Goal: Information Seeking & Learning: Learn about a topic

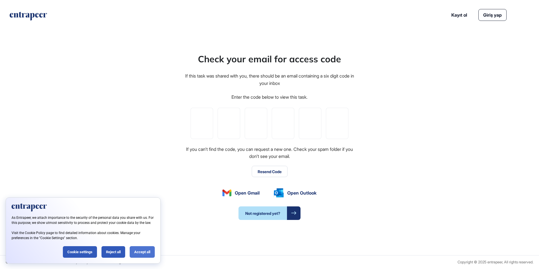
click at [139, 250] on div "Accept all" at bounding box center [142, 252] width 25 height 12
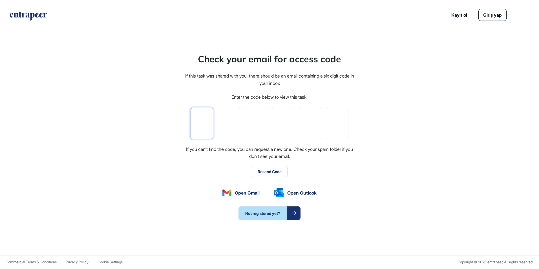
click at [207, 120] on input "tel" at bounding box center [202, 123] width 23 height 31
type input "*"
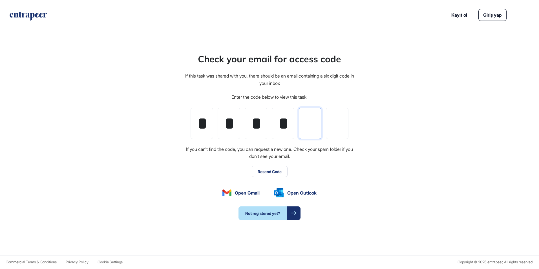
type input "*"
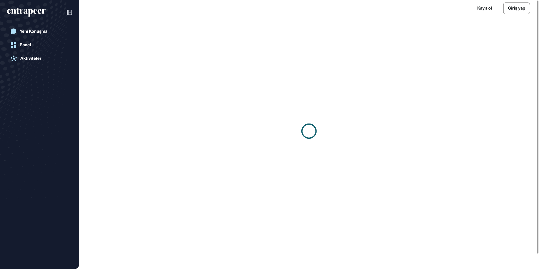
scroll to position [0, 0]
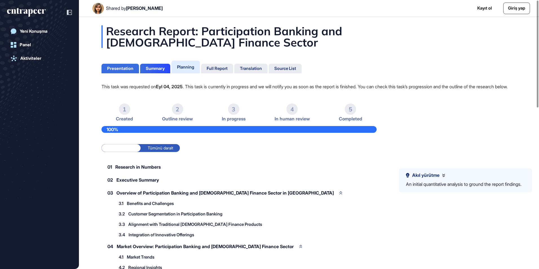
click at [123, 67] on div "Presentation" at bounding box center [120, 68] width 26 height 5
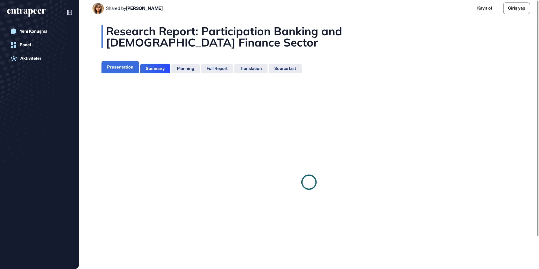
scroll to position [3, 0]
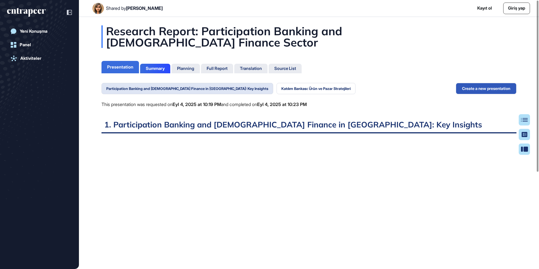
scroll to position [3, 0]
click at [157, 68] on div "Summary" at bounding box center [155, 68] width 19 height 5
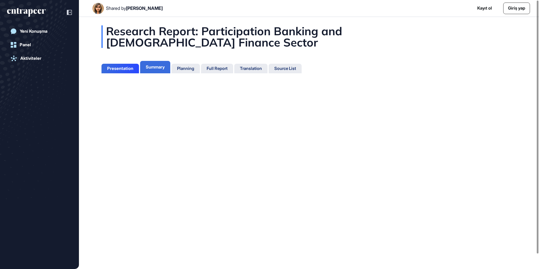
scroll to position [3, 0]
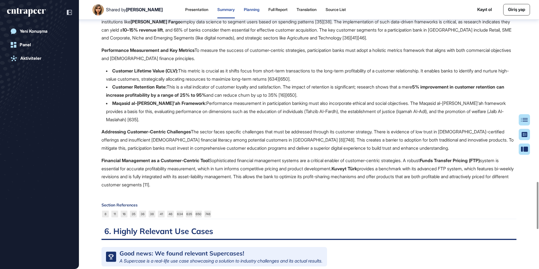
scroll to position [897, 0]
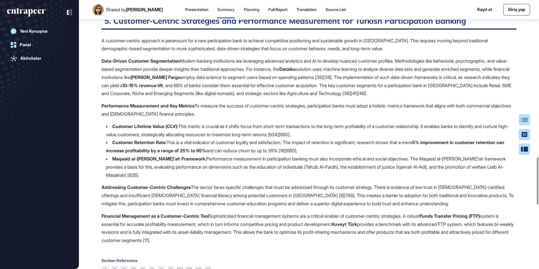
click at [244, 8] on div "Planning" at bounding box center [252, 9] width 16 height 5
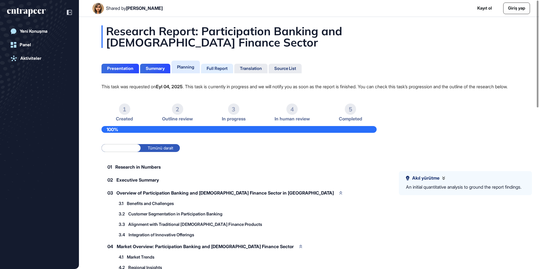
click at [220, 70] on div "Full Report" at bounding box center [217, 68] width 21 height 5
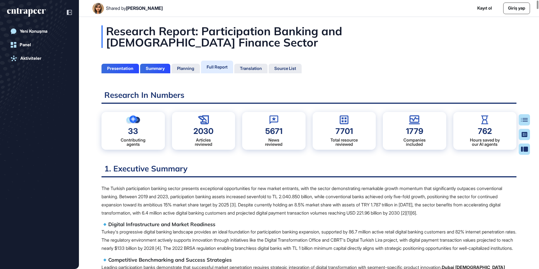
drag, startPoint x: 269, startPoint y: 214, endPoint x: 341, endPoint y: 136, distance: 106.1
click at [205, 207] on p "The Turkish participation banking sector presents exceptional opportunities for…" at bounding box center [308, 200] width 415 height 32
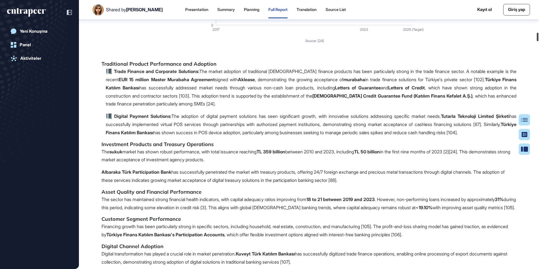
scroll to position [3421, 0]
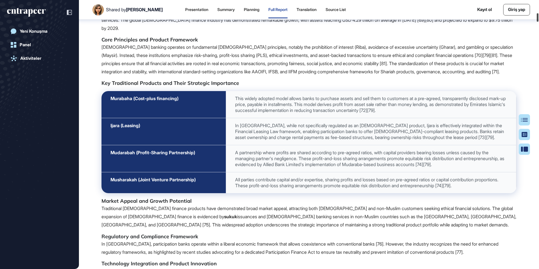
drag, startPoint x: 537, startPoint y: 20, endPoint x: 557, endPoint y: 16, distance: 20.0
click at [539, 16] on html "Shared by [PERSON_NAME] Presentation Summary Planning Full Report Translation S…" at bounding box center [269, 134] width 539 height 269
click at [342, 76] on p "[DEMOGRAPHIC_DATA] banking operates on fundamental [DEMOGRAPHIC_DATA] principle…" at bounding box center [308, 59] width 415 height 32
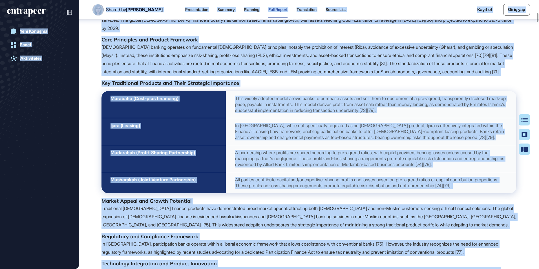
copy body "Loremi do Sita Conse Adipiscingel Seddoei Temporin Utla Etdolo Magnaaliqua Enim…"
click at [373, 113] on span "This widely adopted model allows banks to purchase assets and sell them to cust…" at bounding box center [370, 104] width 271 height 17
